Goal: Transaction & Acquisition: Obtain resource

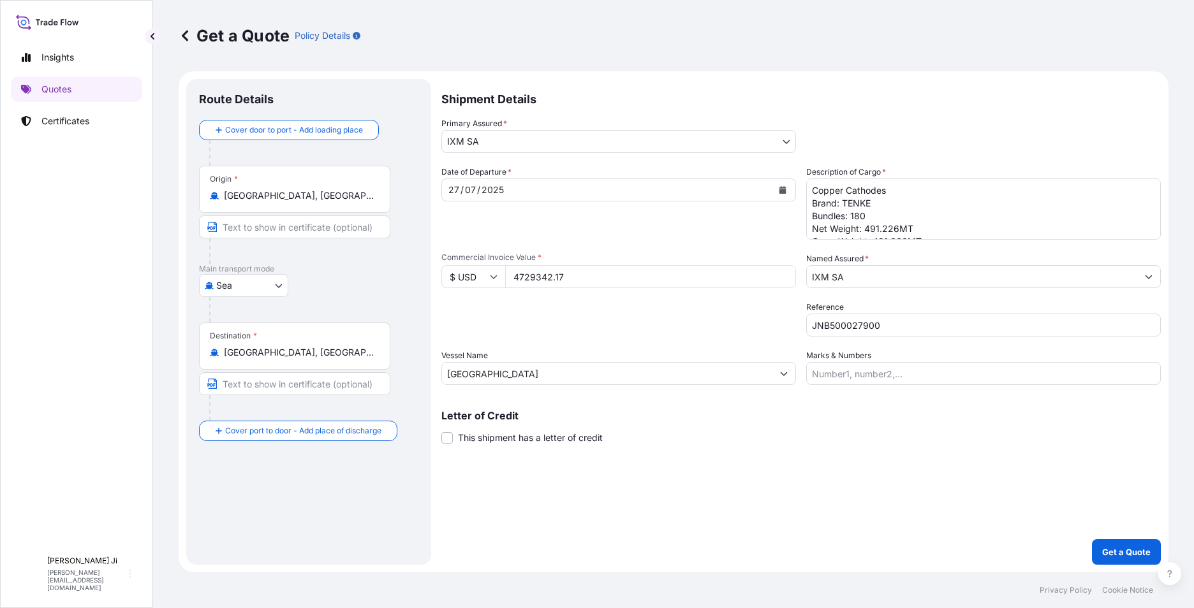
select select "Sea"
select select "31846"
click at [1136, 547] on p "Get a Quote" at bounding box center [1126, 552] width 48 height 13
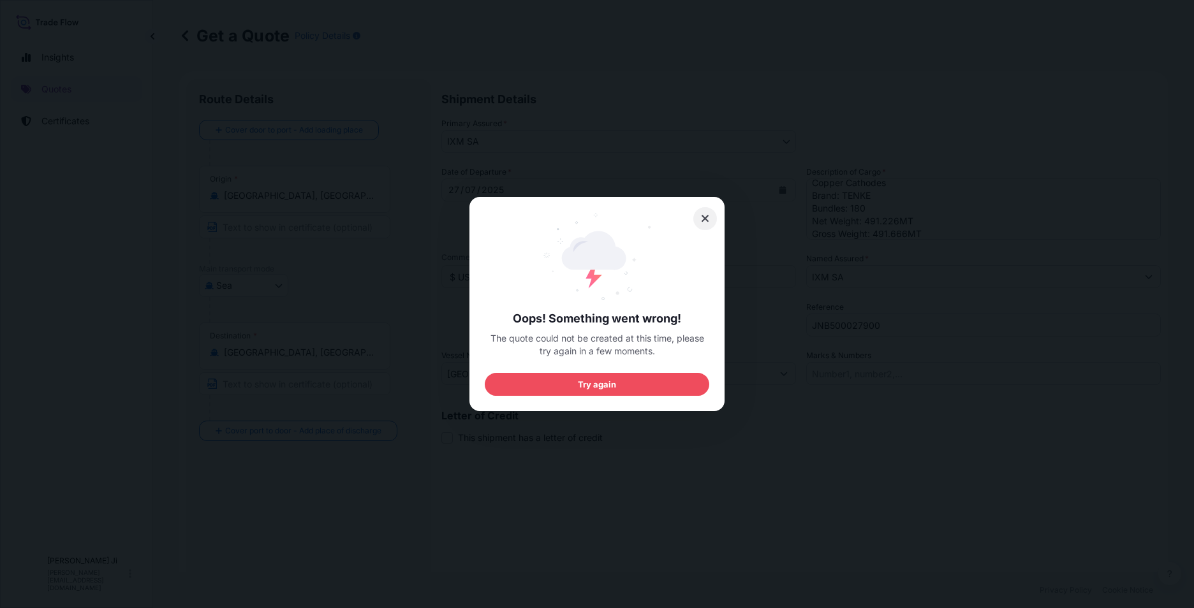
click at [700, 214] on button at bounding box center [705, 218] width 24 height 23
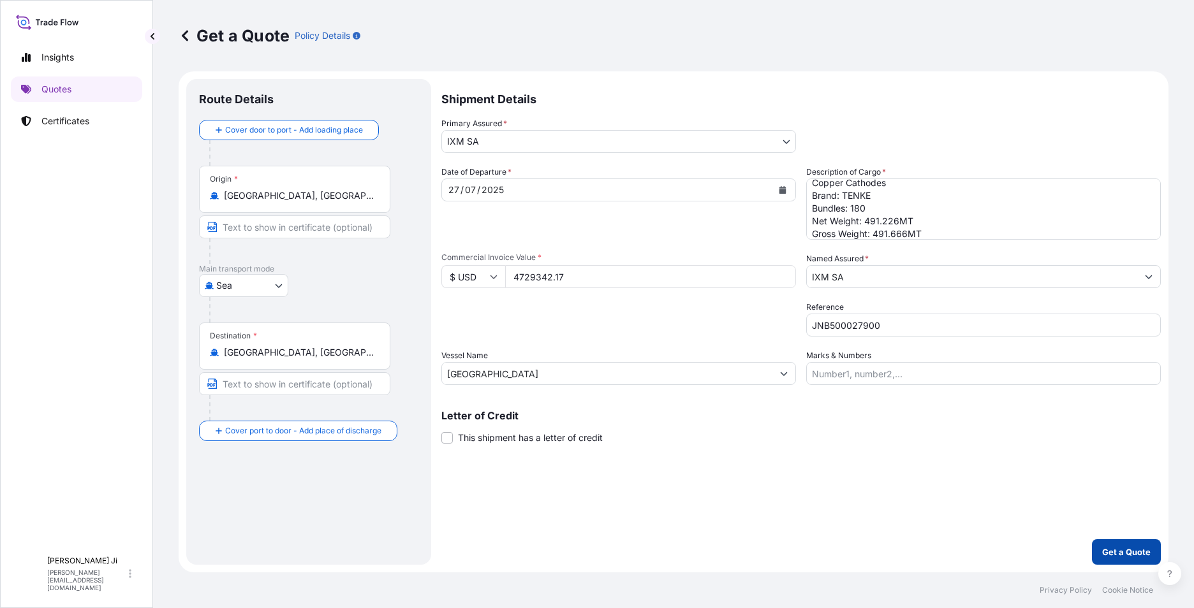
click at [1126, 548] on p "Get a Quote" at bounding box center [1126, 552] width 48 height 13
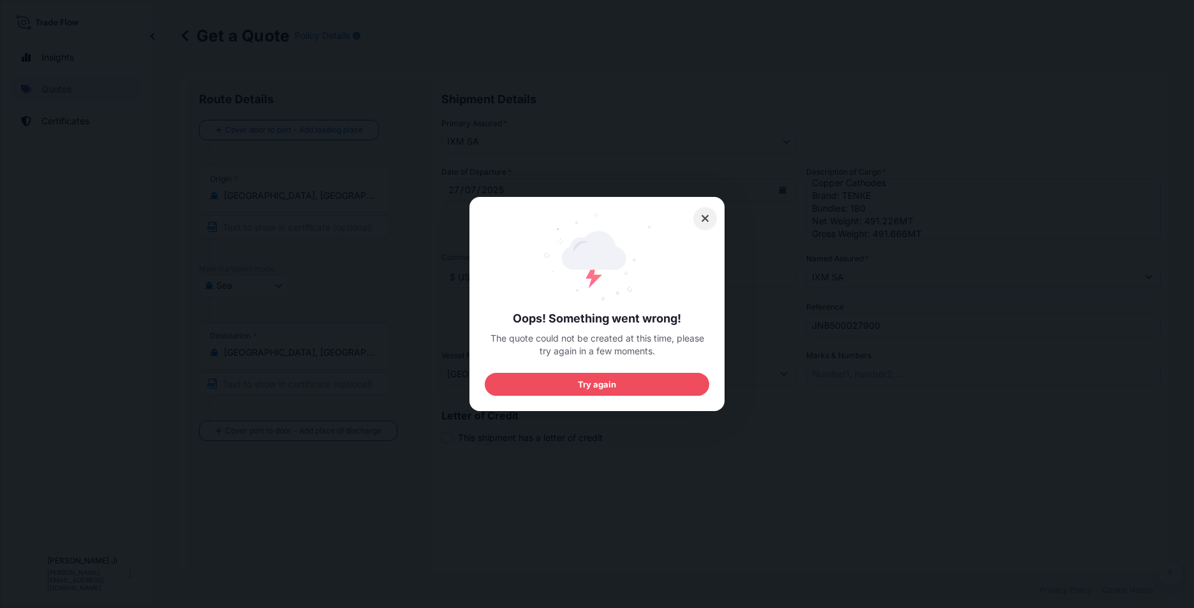
click at [705, 217] on icon at bounding box center [705, 218] width 9 height 11
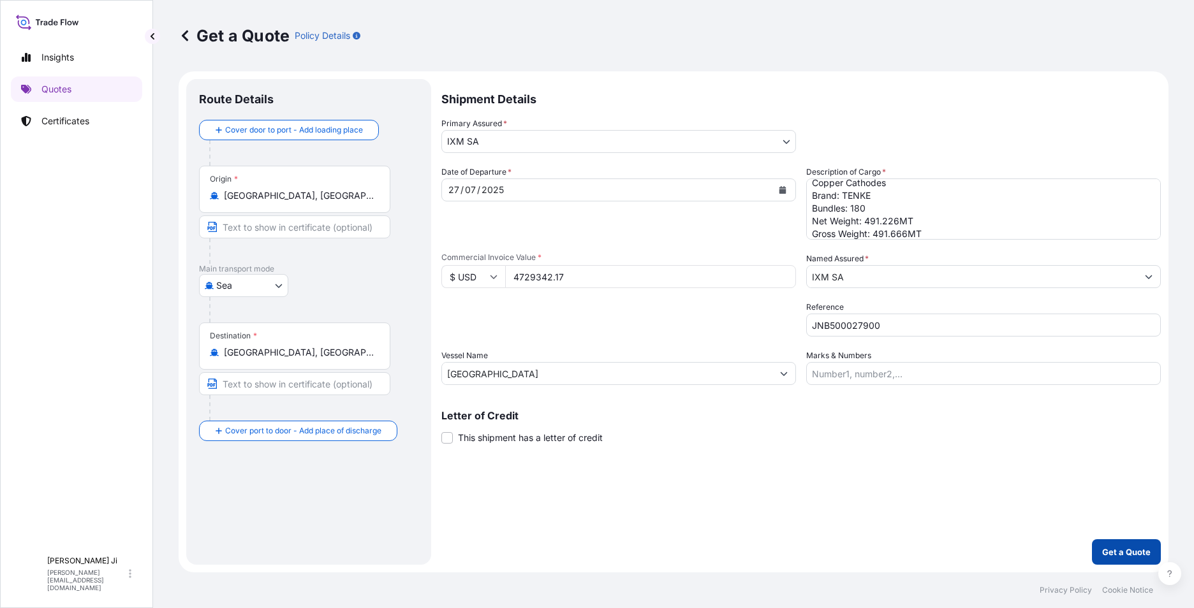
click at [1117, 539] on button "Get a Quote" at bounding box center [1126, 552] width 69 height 26
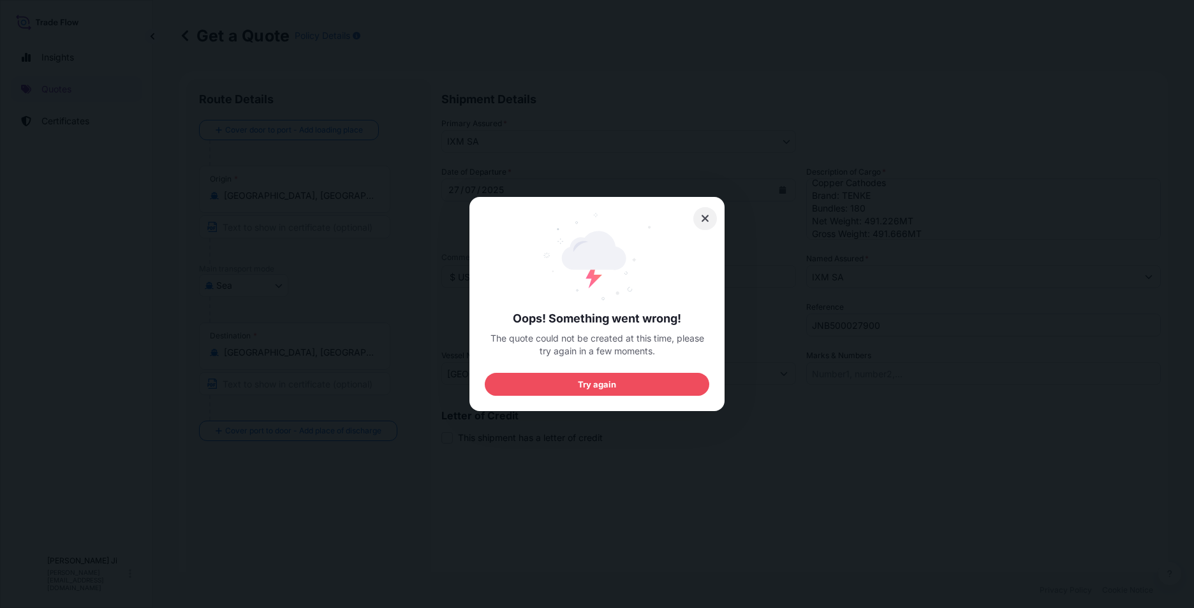
click at [706, 219] on icon at bounding box center [705, 218] width 9 height 11
